Goal: Check status: Check status

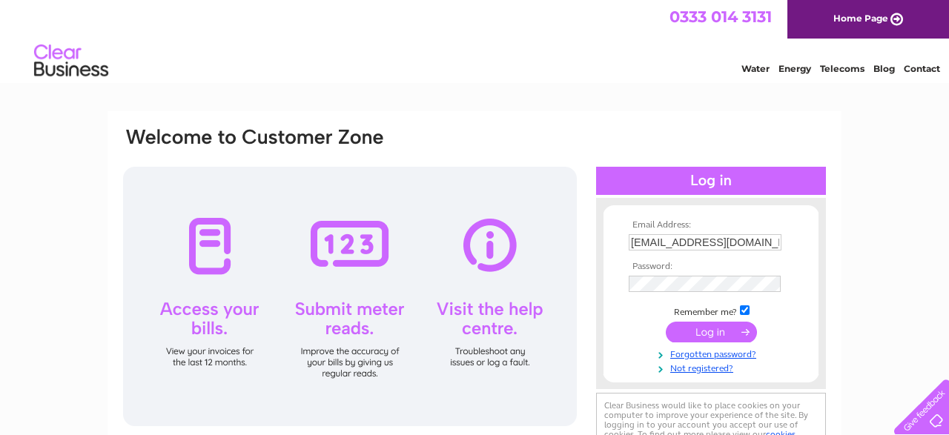
click at [712, 337] on input "submit" at bounding box center [711, 332] width 91 height 21
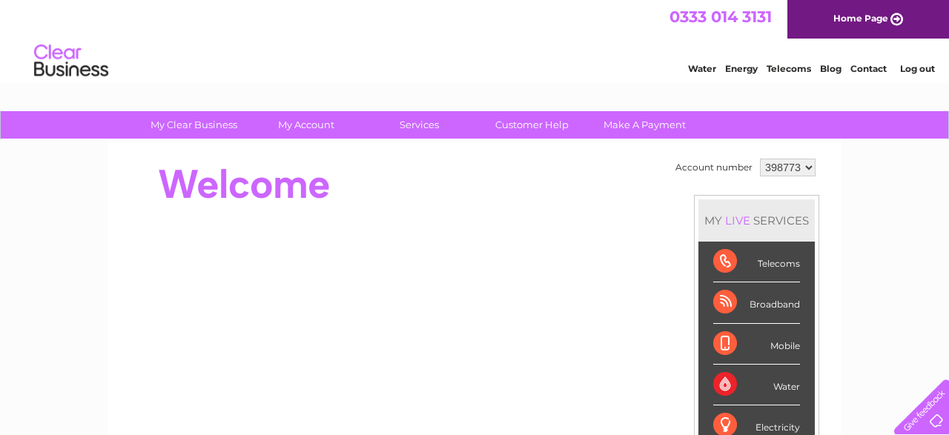
click at [717, 377] on div "Water" at bounding box center [756, 385] width 87 height 41
click at [760, 159] on select "398773 923046" at bounding box center [788, 168] width 56 height 18
select select "923046"
click option "923046" at bounding box center [0, 0] width 0 height 0
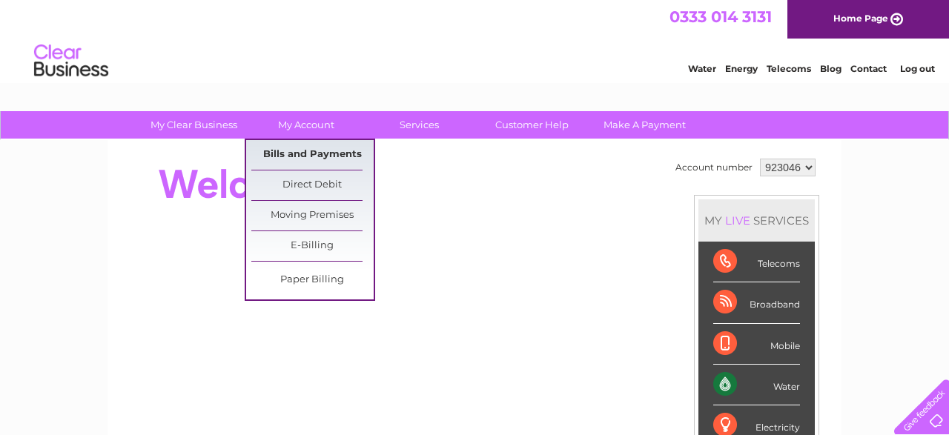
click at [308, 156] on link "Bills and Payments" at bounding box center [312, 155] width 122 height 30
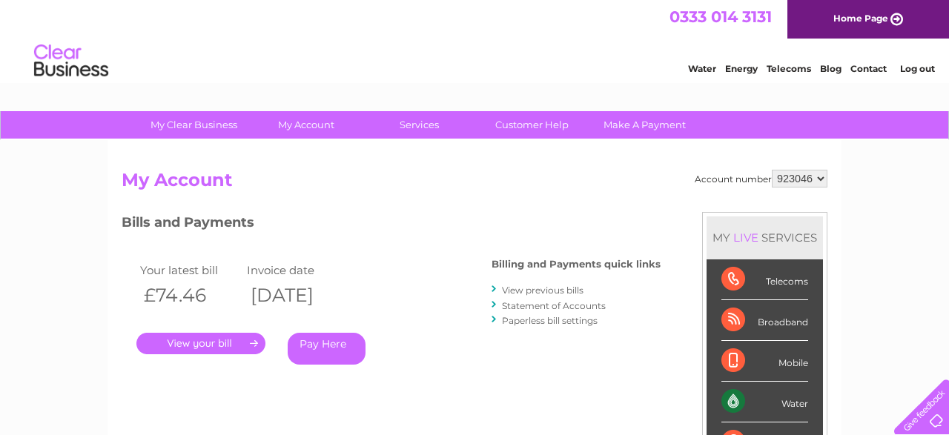
click at [528, 305] on link "Statement of Accounts" at bounding box center [554, 305] width 104 height 11
